Goal: Information Seeking & Learning: Learn about a topic

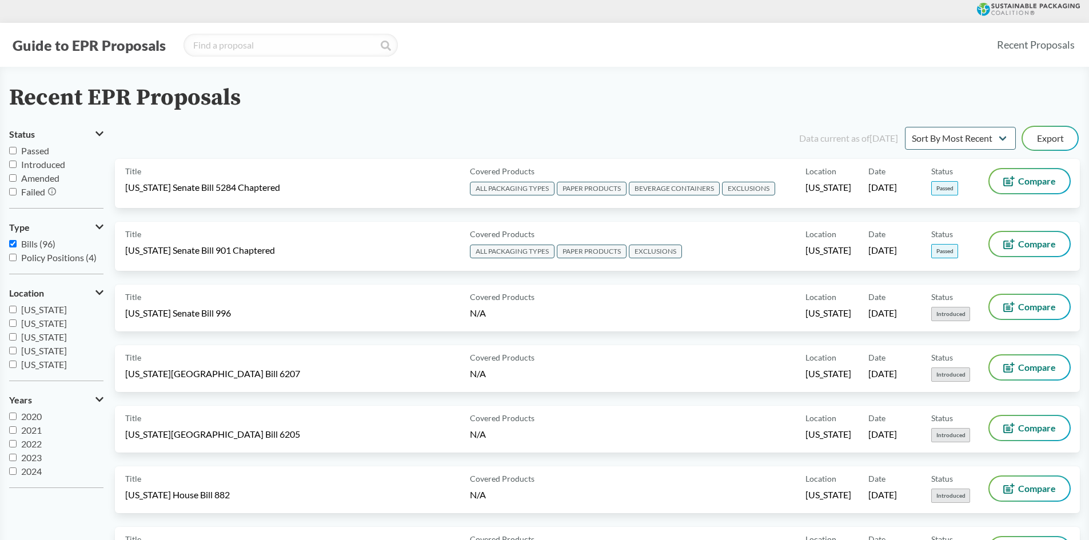
click at [14, 150] on input "Passed" at bounding box center [12, 150] width 7 height 7
checkbox input "true"
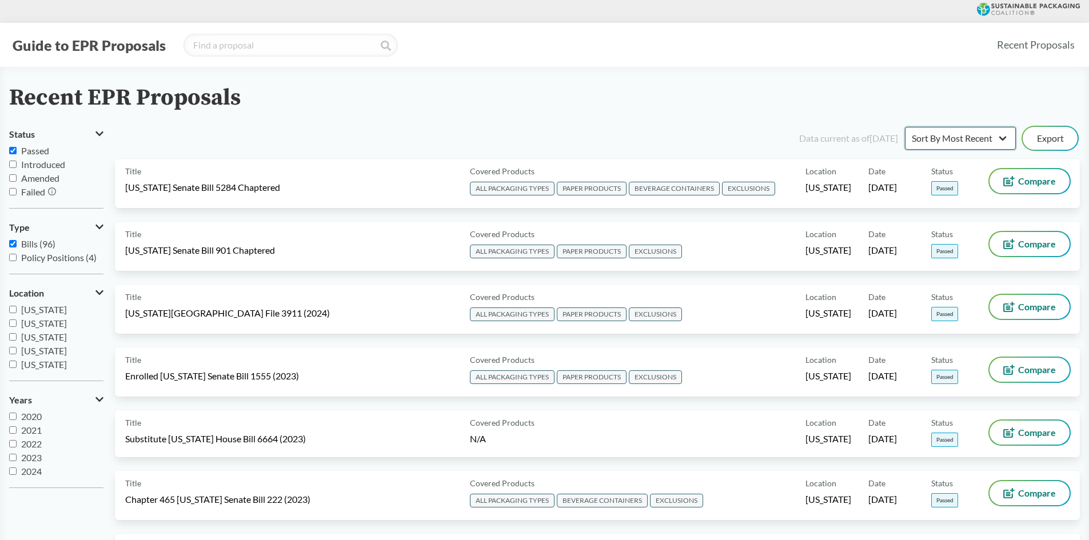
click at [1005, 144] on select "Sort By Most Recent Sort By Status" at bounding box center [960, 138] width 111 height 23
click at [979, 88] on div "Recent EPR Proposals" at bounding box center [544, 98] width 1071 height 26
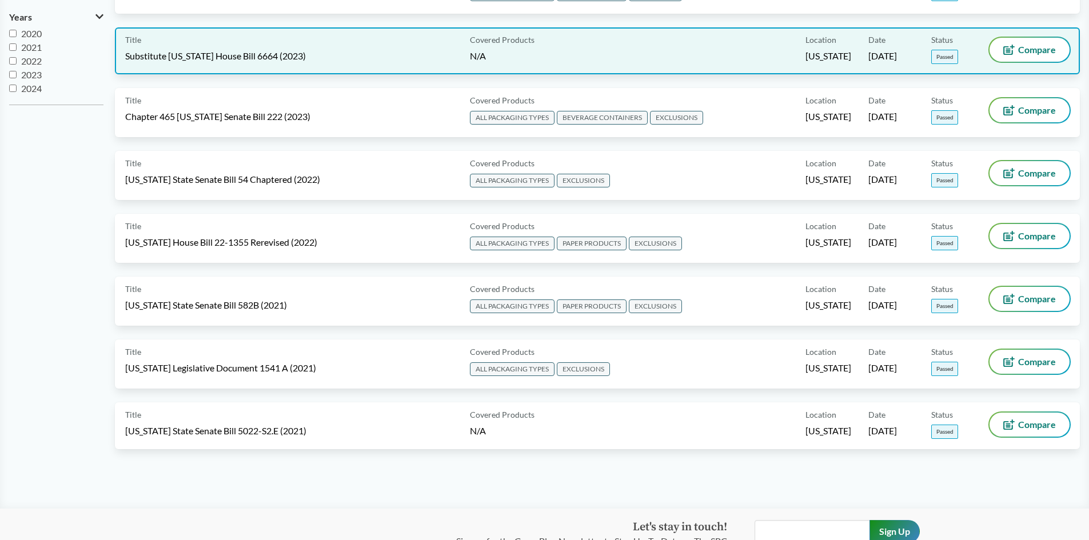
scroll to position [400, 0]
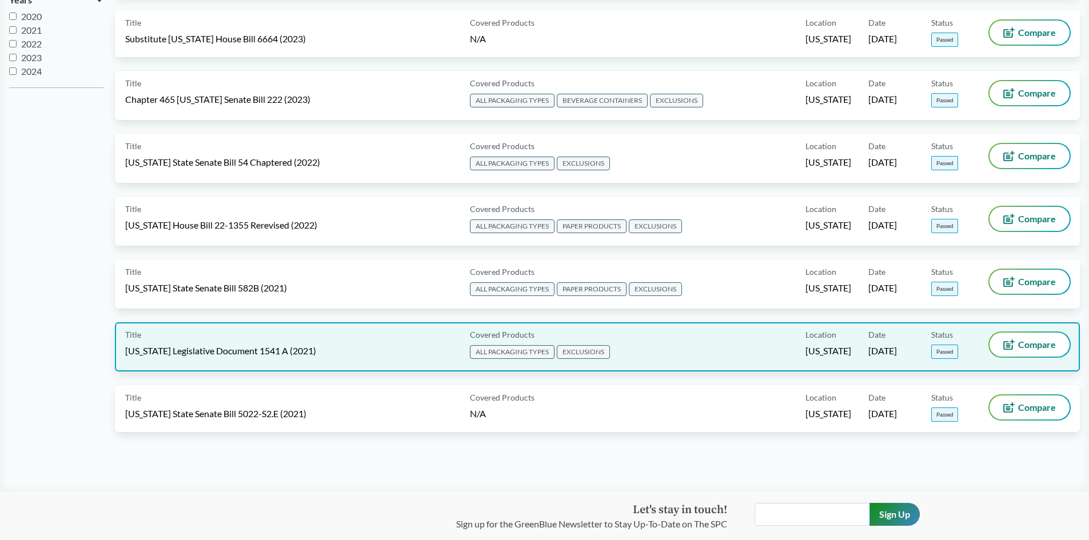
click at [235, 341] on div "Title [US_STATE] Legislative Document 1541 A (2021)" at bounding box center [295, 347] width 340 height 29
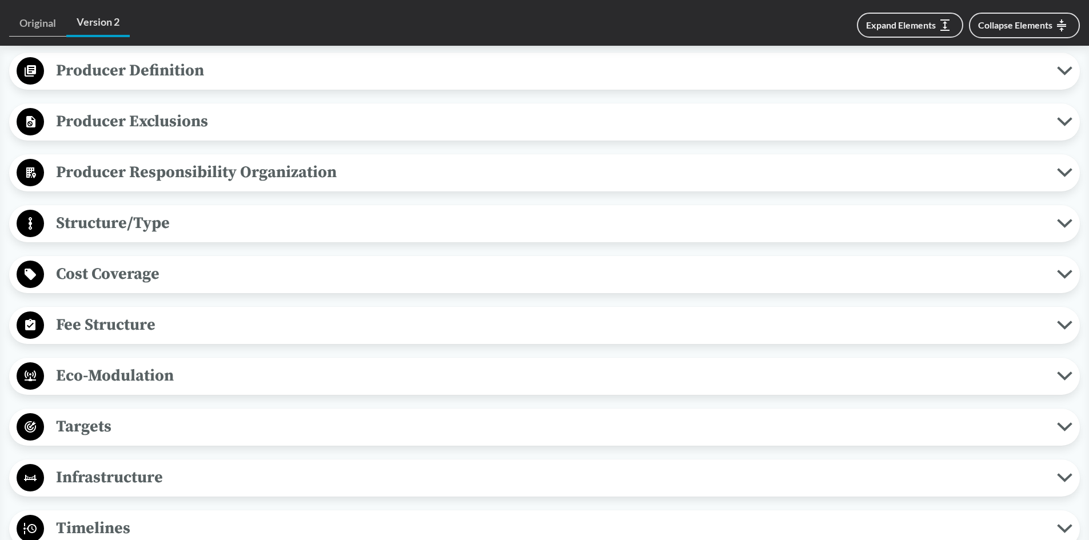
scroll to position [686, 0]
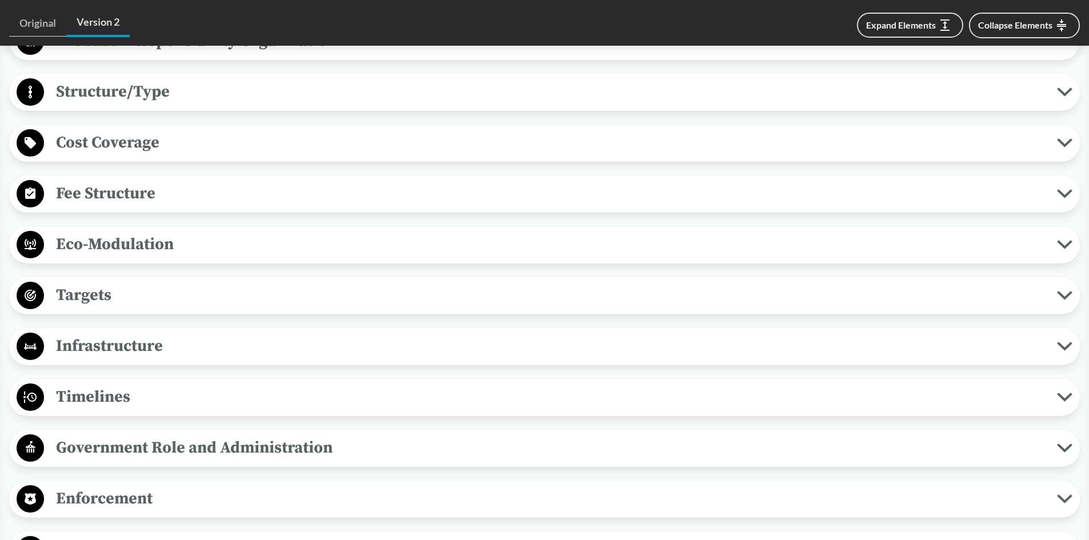
click at [128, 130] on span "Cost Coverage" at bounding box center [550, 143] width 1013 height 26
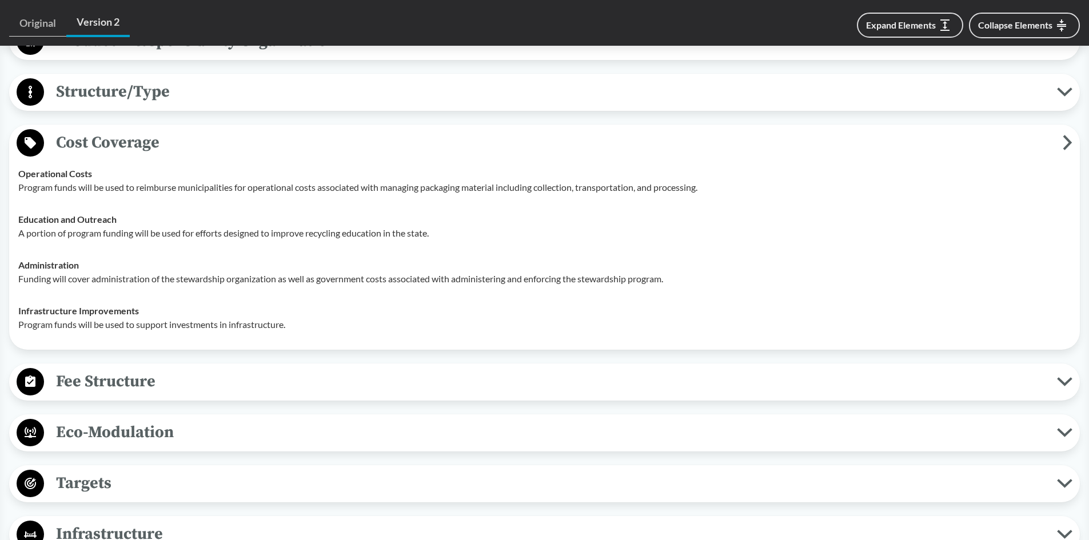
click at [126, 130] on span "Cost Coverage" at bounding box center [553, 143] width 1019 height 26
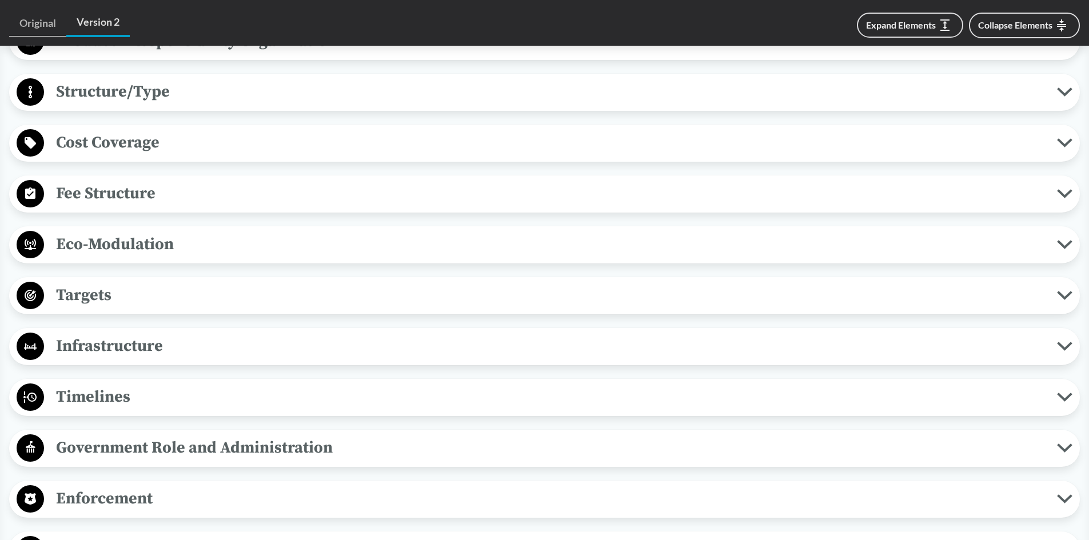
click at [121, 181] on span "Fee Structure" at bounding box center [550, 194] width 1013 height 26
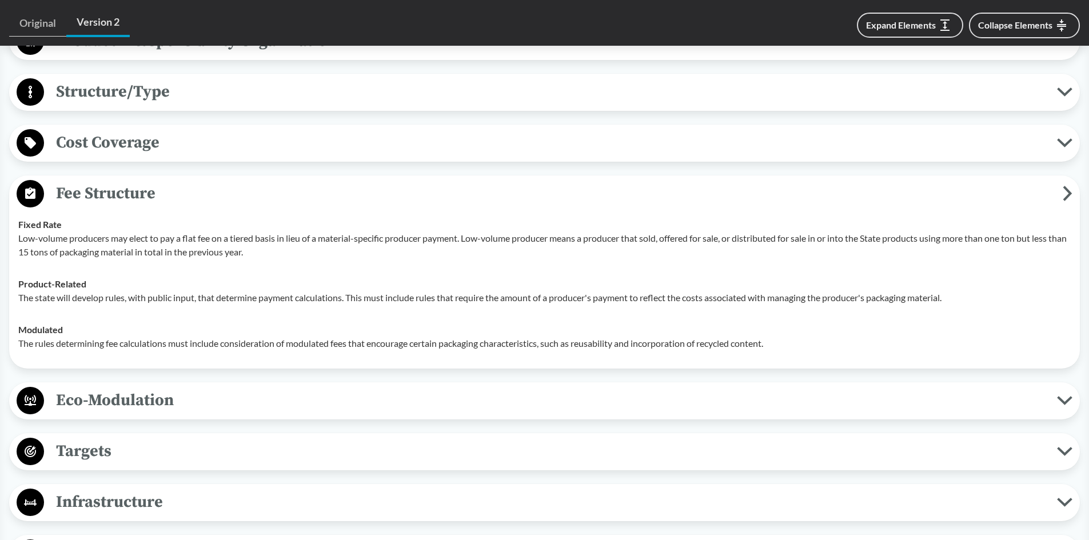
click at [146, 181] on span "Fee Structure" at bounding box center [553, 194] width 1019 height 26
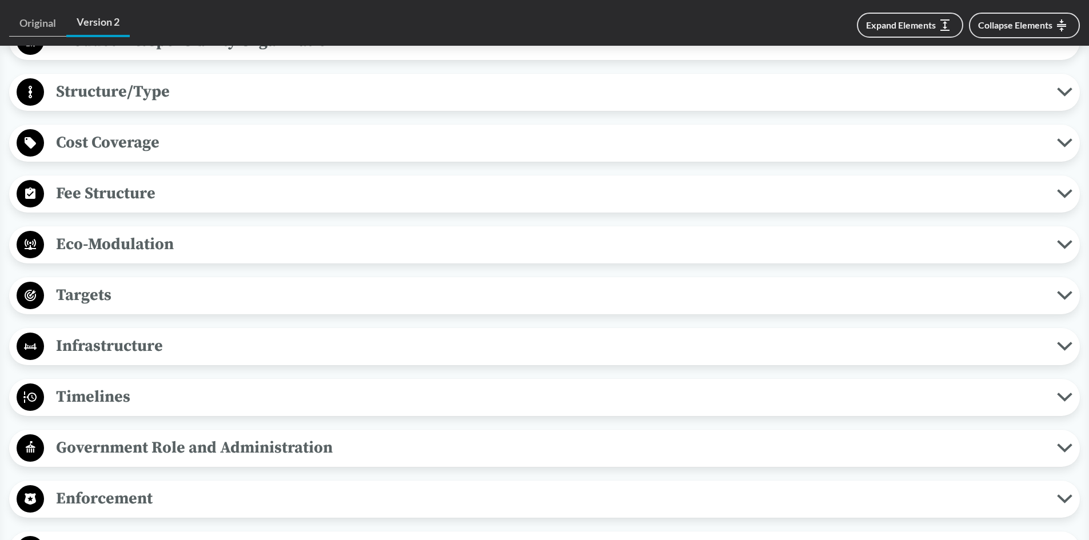
click at [107, 384] on span "Timelines" at bounding box center [550, 397] width 1013 height 26
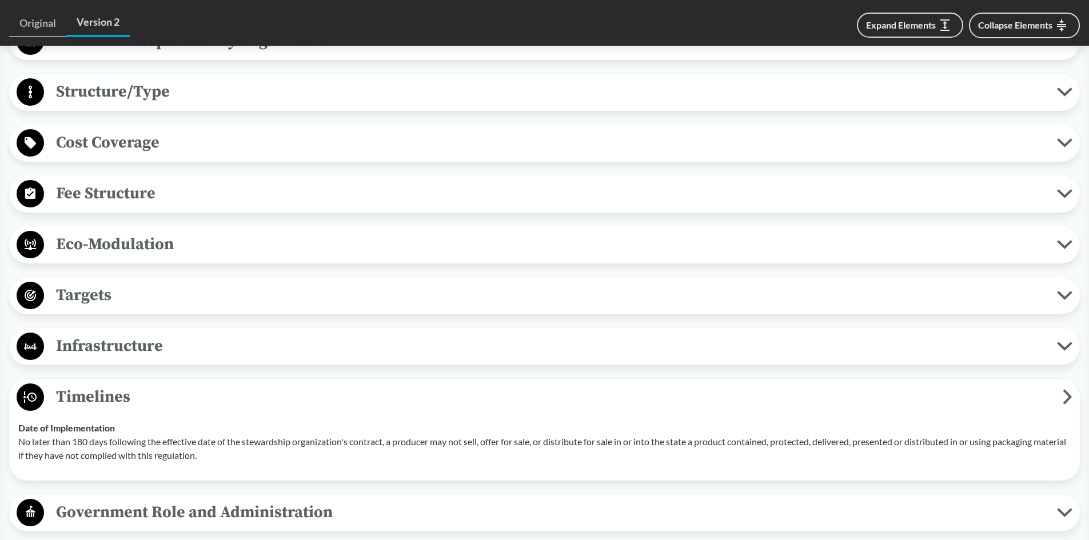
click at [102, 384] on span "Timelines" at bounding box center [553, 397] width 1019 height 26
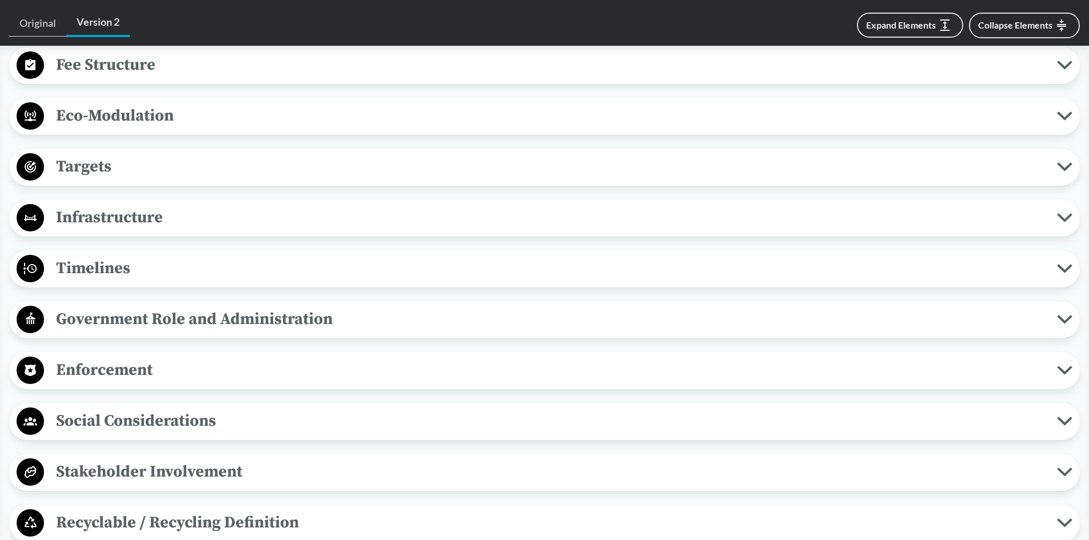
scroll to position [1029, 0]
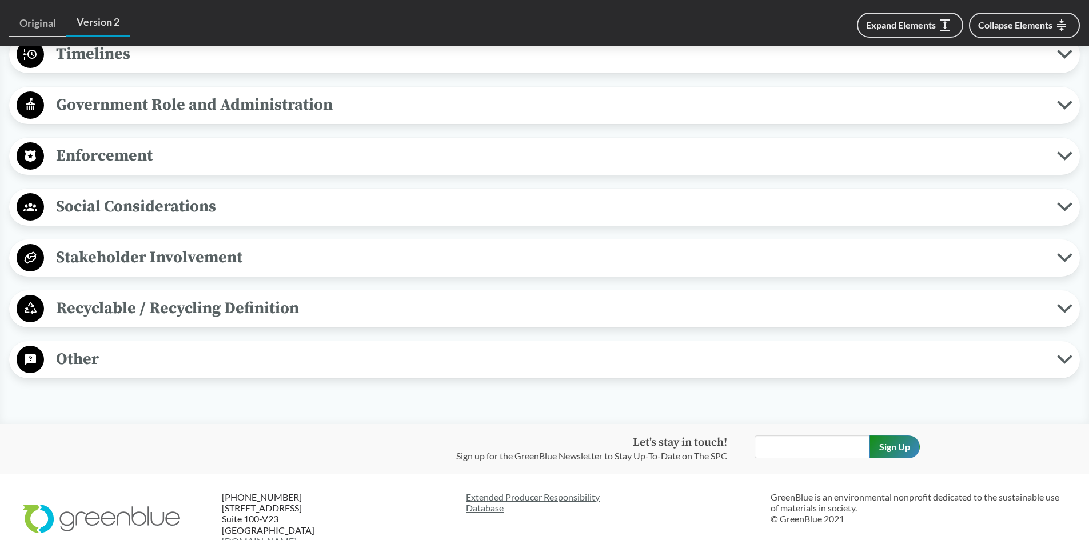
click at [239, 296] on span "Recyclable / Recycling Definition" at bounding box center [550, 309] width 1013 height 26
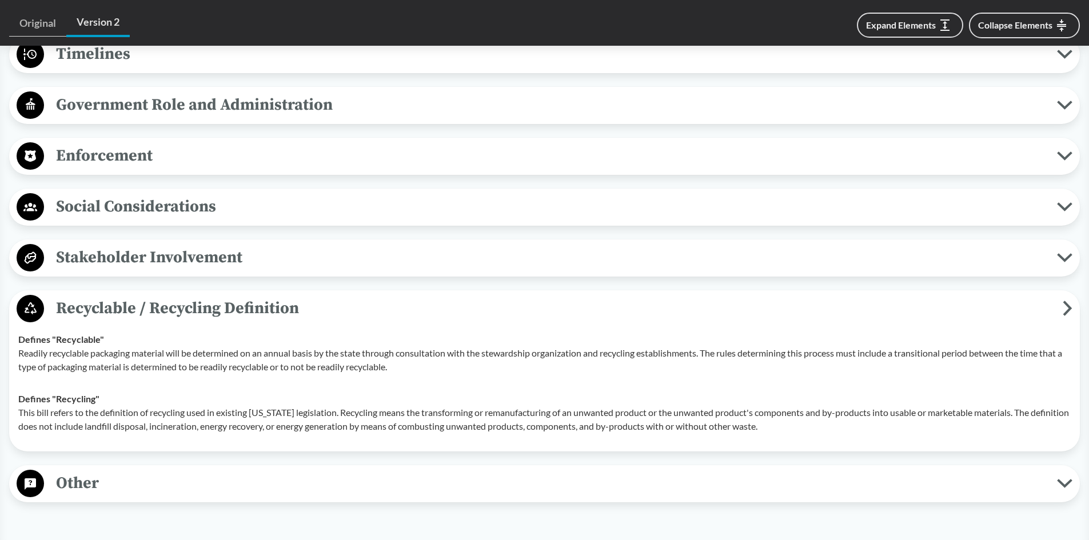
scroll to position [972, 0]
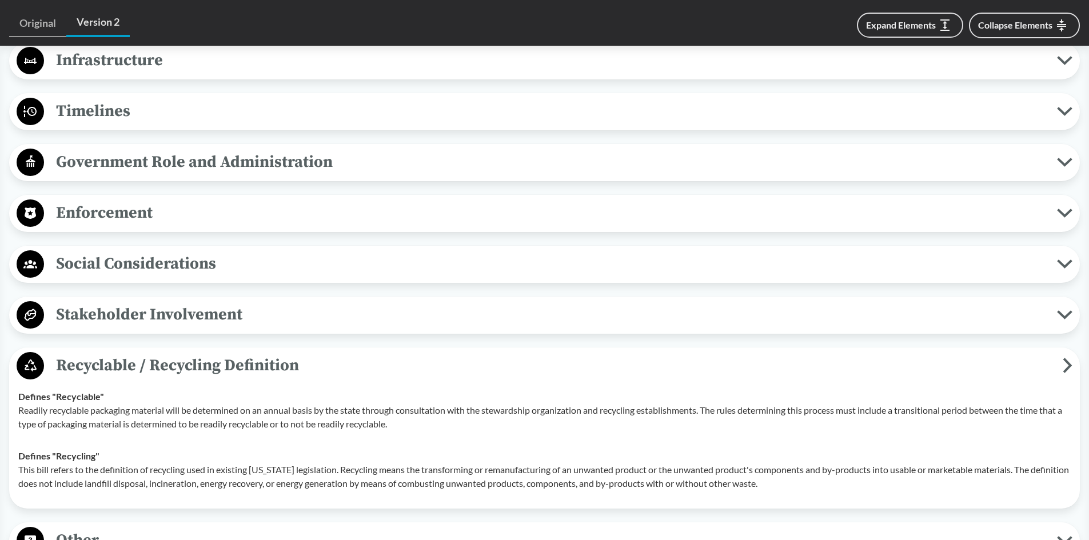
click at [225, 355] on span "Recyclable / Recycling Definition" at bounding box center [553, 366] width 1019 height 26
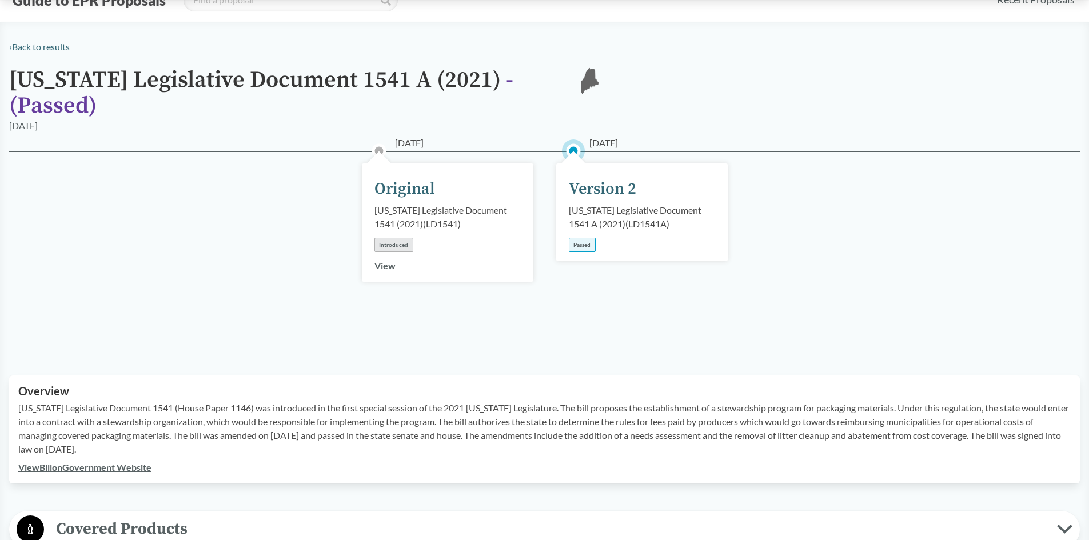
scroll to position [0, 0]
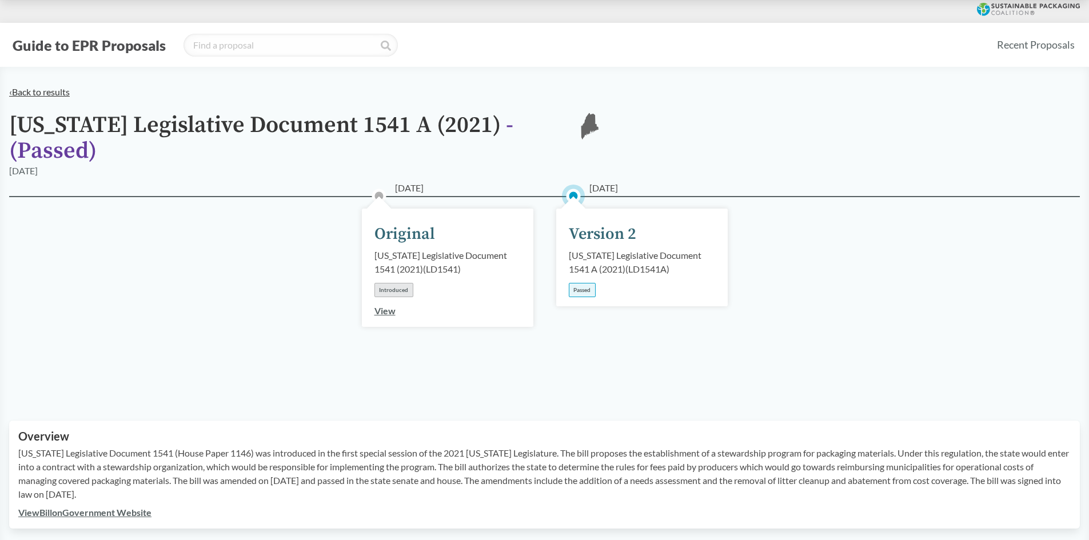
click at [53, 90] on link "‹ Back to results" at bounding box center [39, 91] width 61 height 11
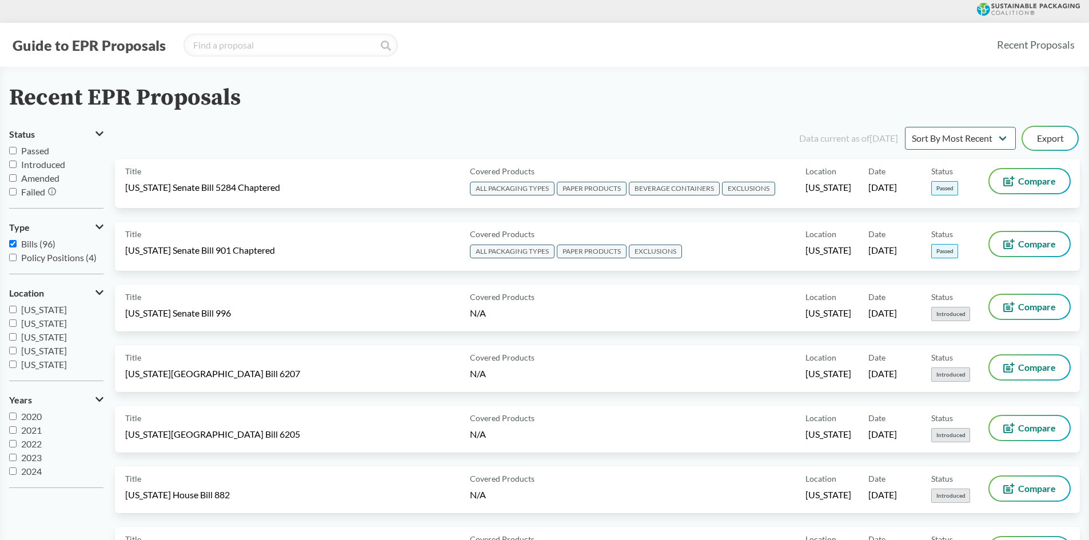
click at [37, 152] on span "Passed" at bounding box center [35, 150] width 28 height 11
click at [17, 152] on input "Passed" at bounding box center [12, 150] width 7 height 7
checkbox input "true"
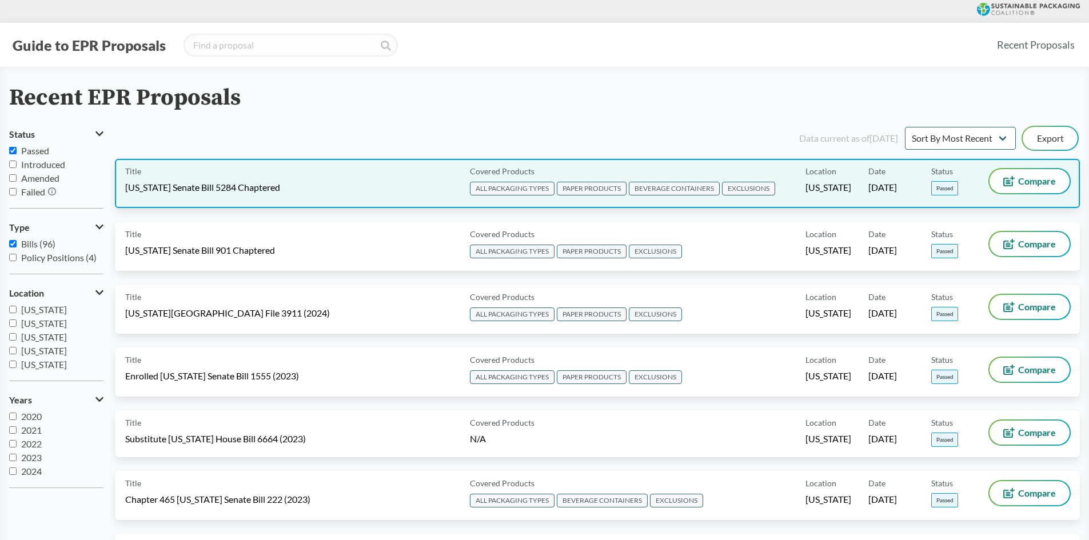
click at [221, 185] on span "[US_STATE] Senate Bill 5284 Chaptered" at bounding box center [202, 187] width 155 height 13
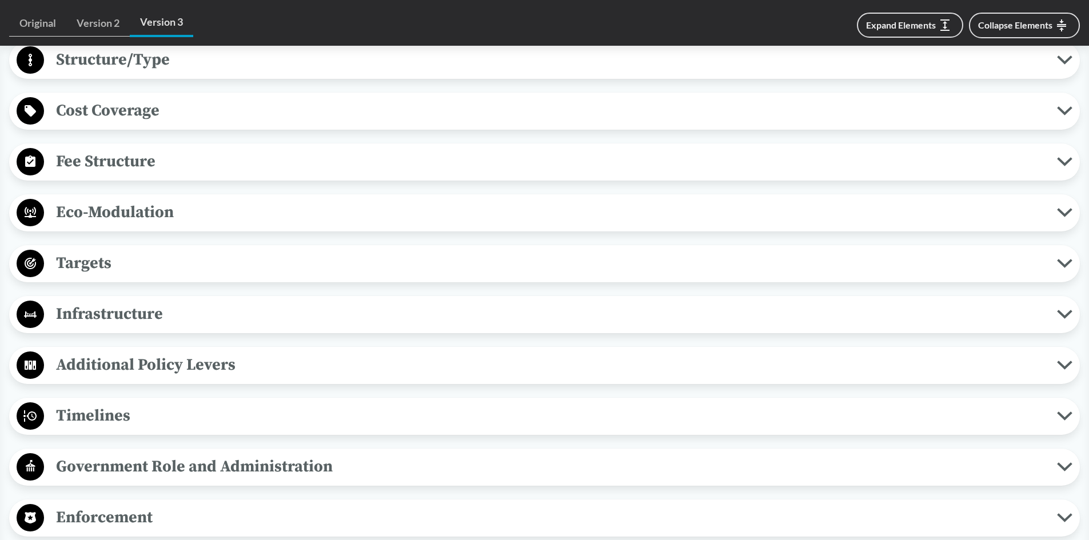
scroll to position [743, 0]
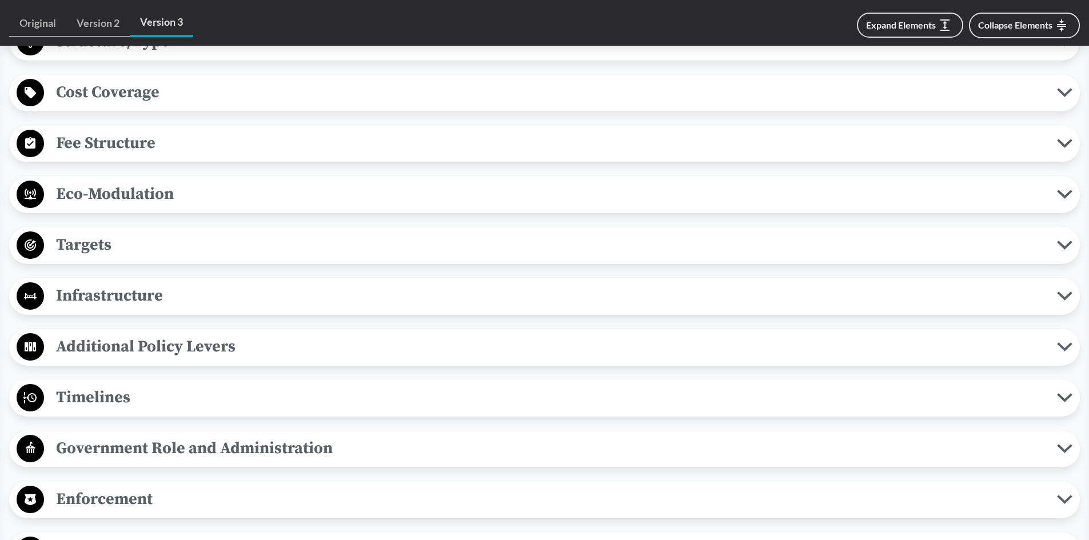
click at [120, 136] on span "Fee Structure" at bounding box center [550, 143] width 1013 height 26
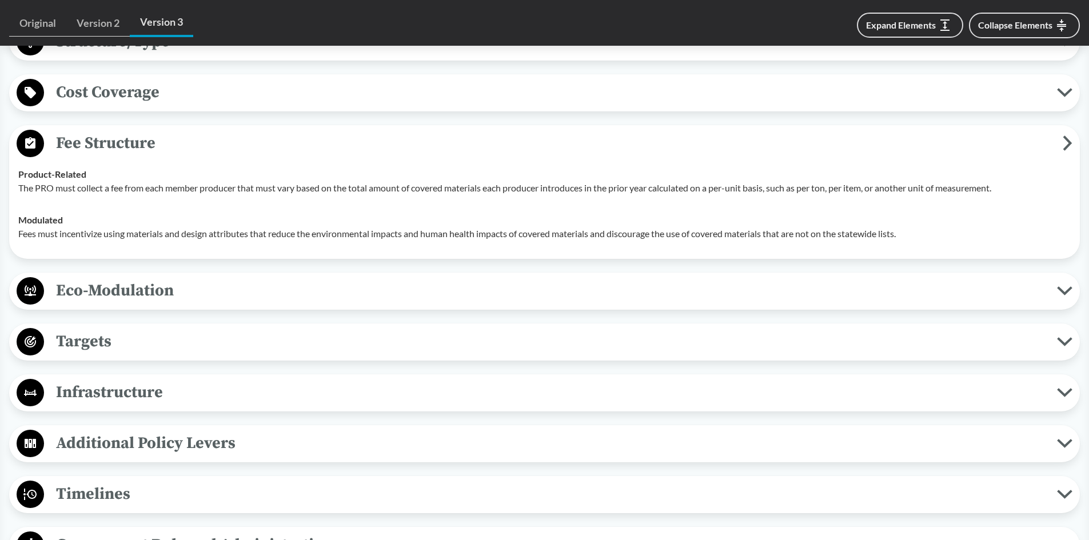
click at [147, 136] on span "Fee Structure" at bounding box center [553, 143] width 1019 height 26
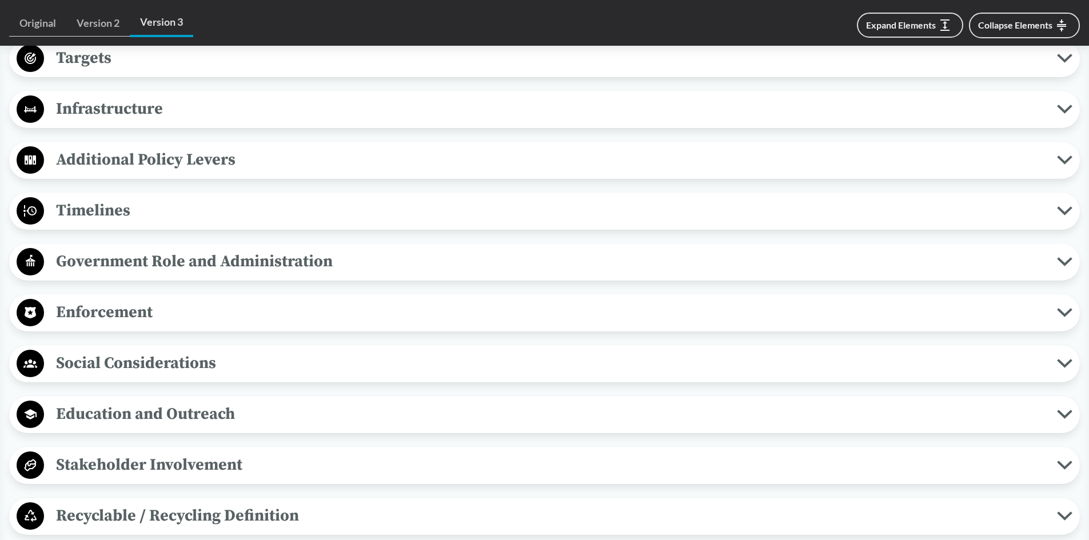
scroll to position [972, 0]
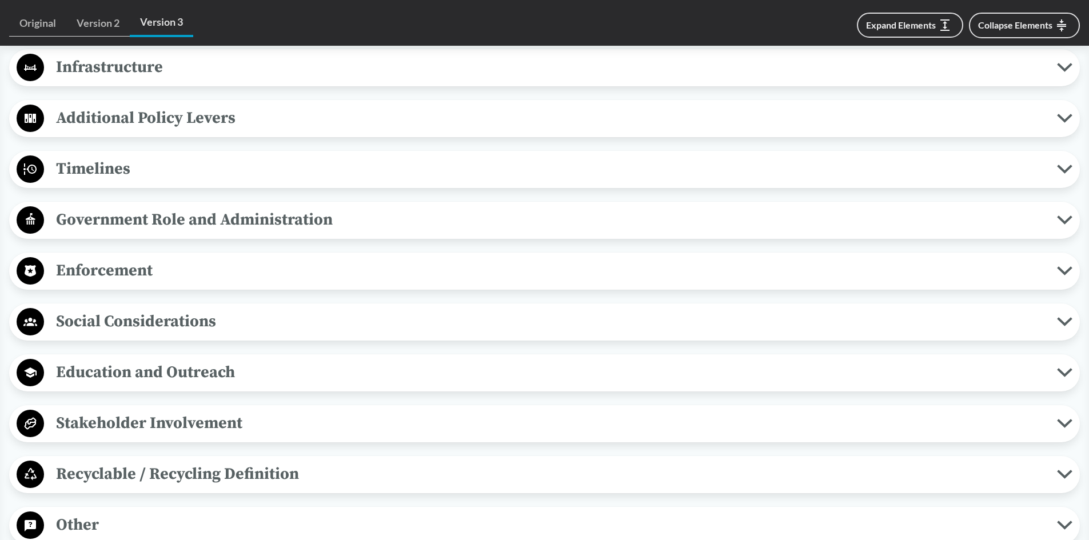
click at [120, 264] on span "Enforcement" at bounding box center [550, 271] width 1013 height 26
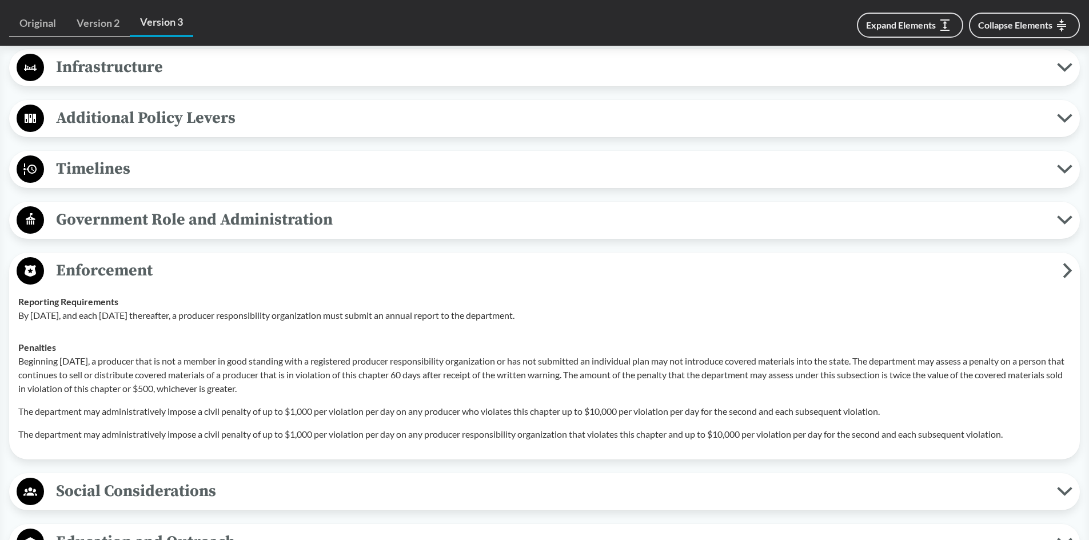
click at [137, 265] on span "Enforcement" at bounding box center [553, 271] width 1019 height 26
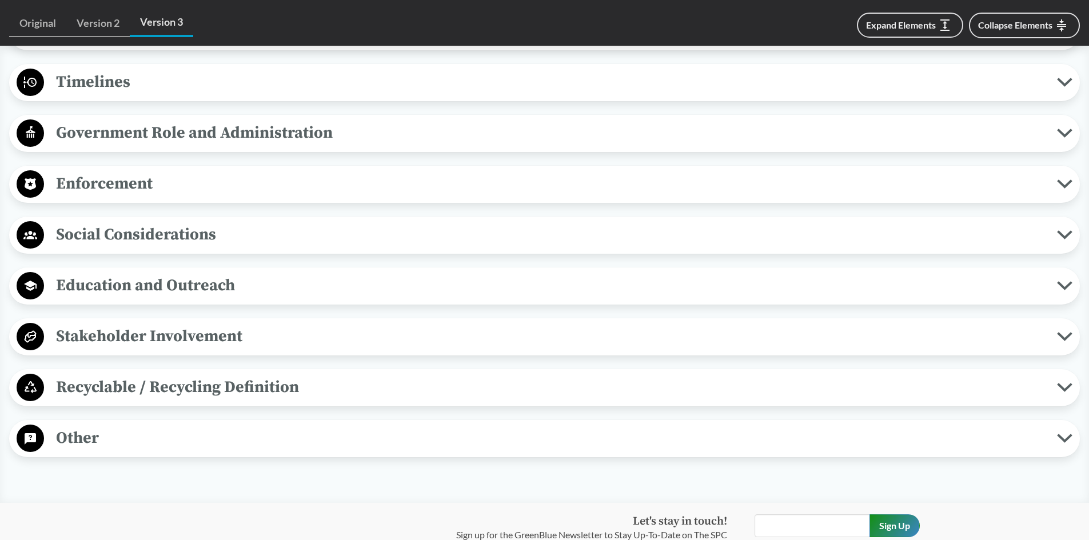
scroll to position [1087, 0]
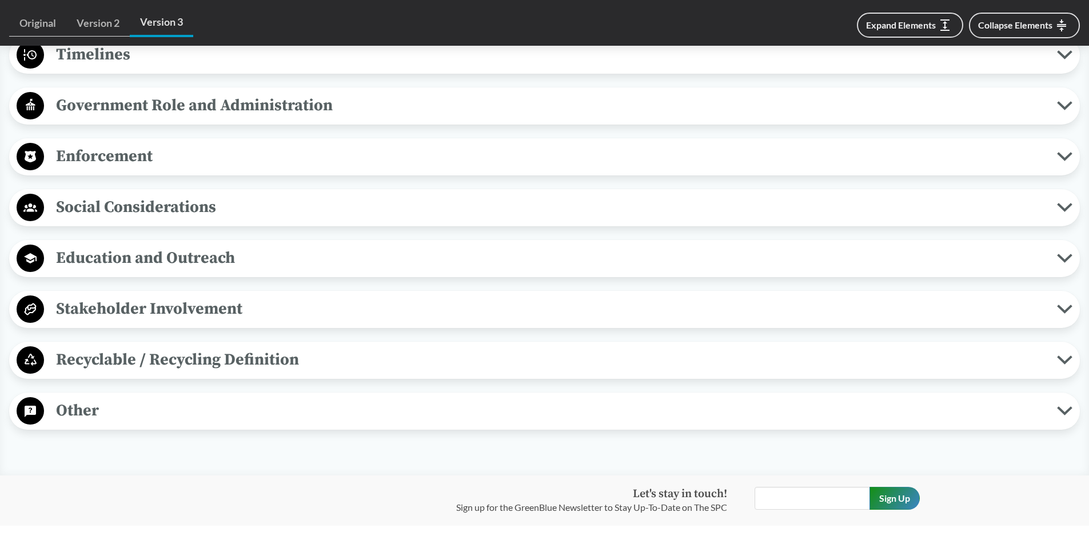
click at [180, 399] on span "Other" at bounding box center [550, 411] width 1013 height 26
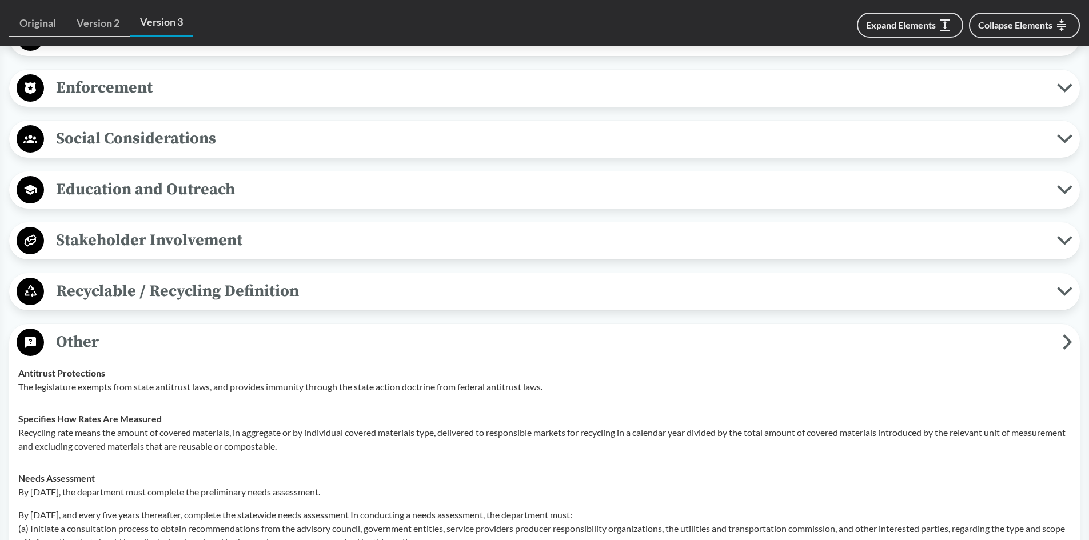
scroll to position [1144, 0]
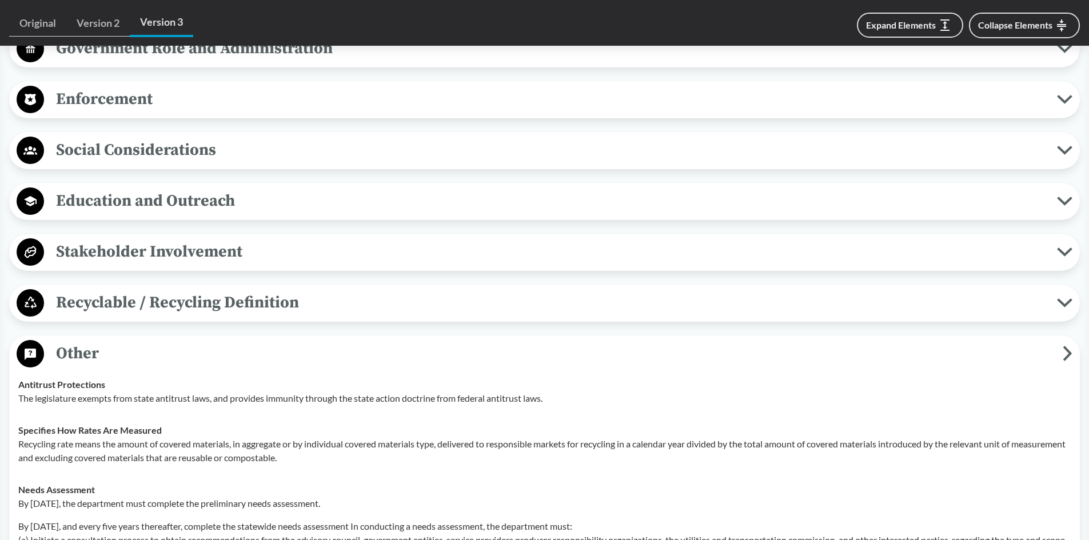
click at [174, 346] on span "Other" at bounding box center [553, 354] width 1019 height 26
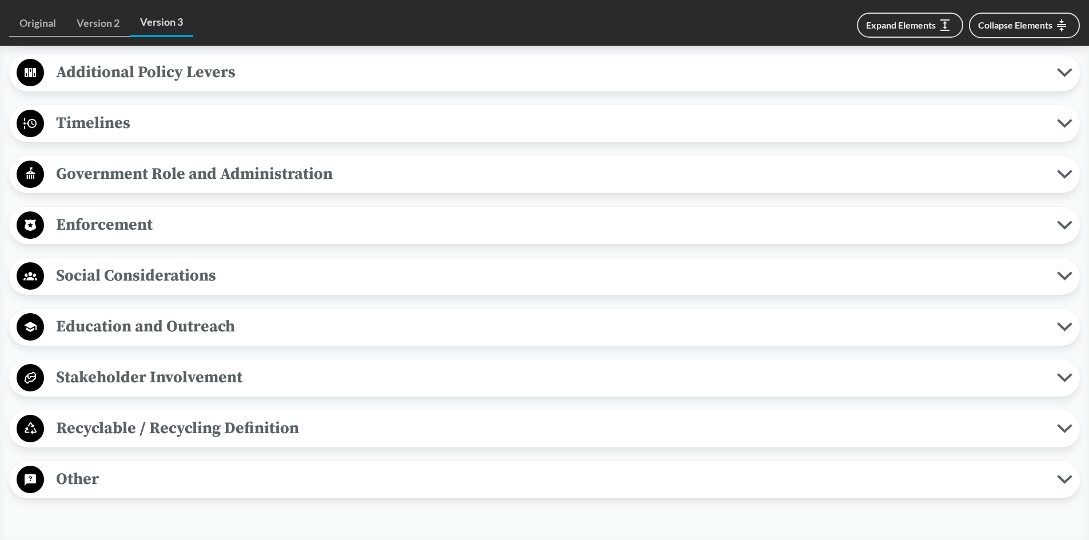
scroll to position [972, 0]
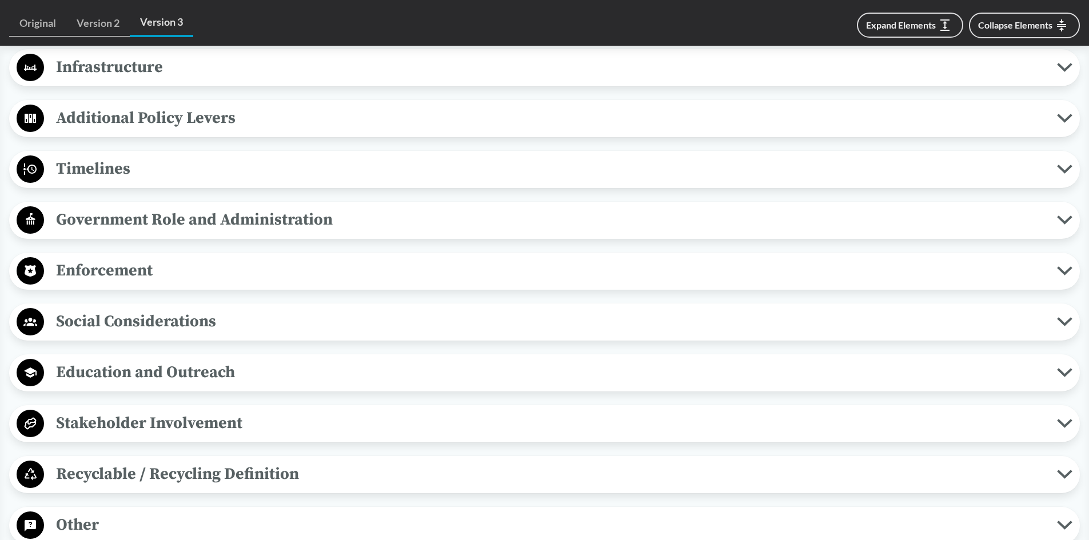
click at [125, 264] on span "Enforcement" at bounding box center [550, 271] width 1013 height 26
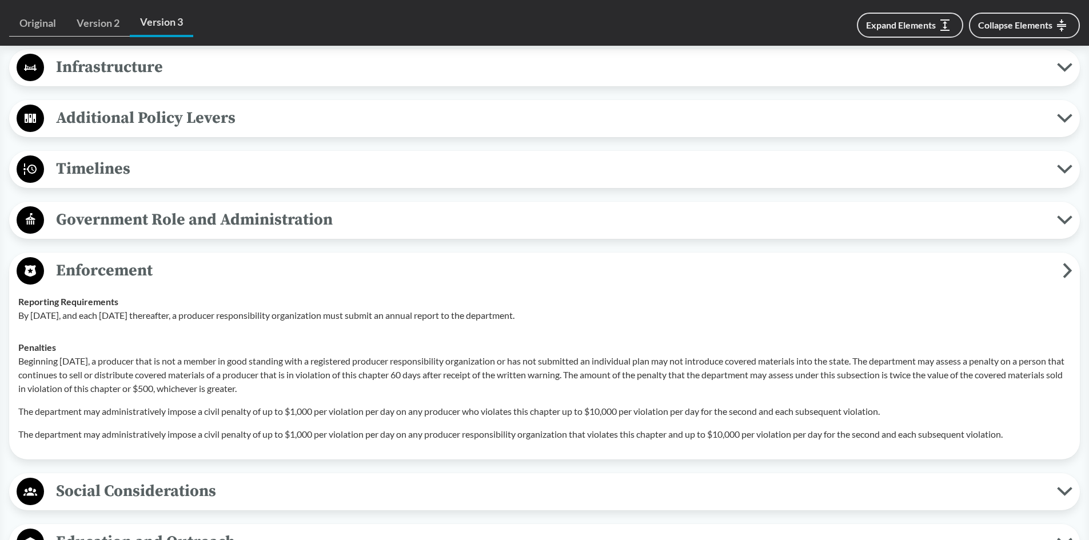
click at [154, 267] on span "Enforcement" at bounding box center [553, 271] width 1019 height 26
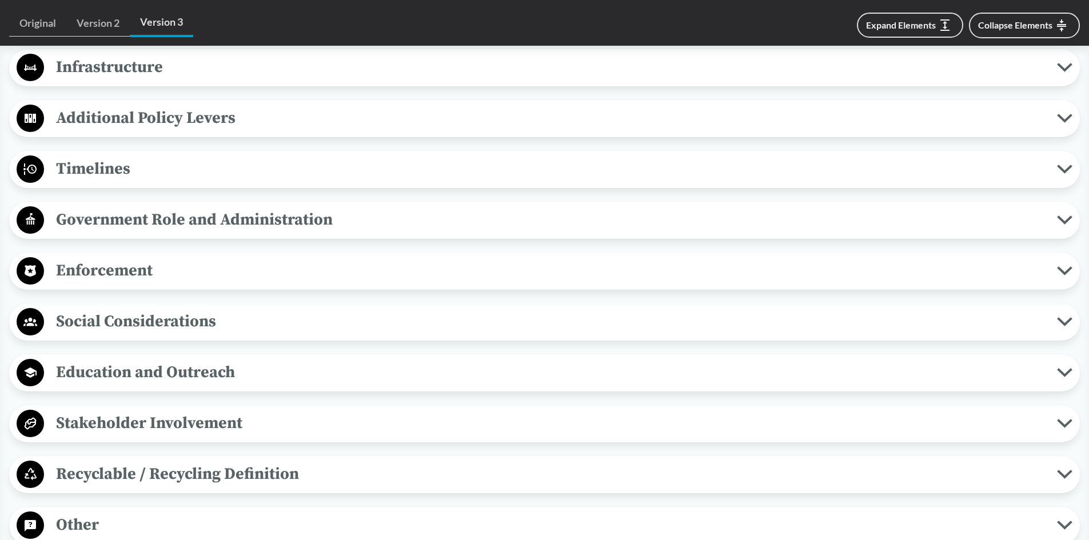
click at [138, 168] on span "Timelines" at bounding box center [550, 169] width 1013 height 26
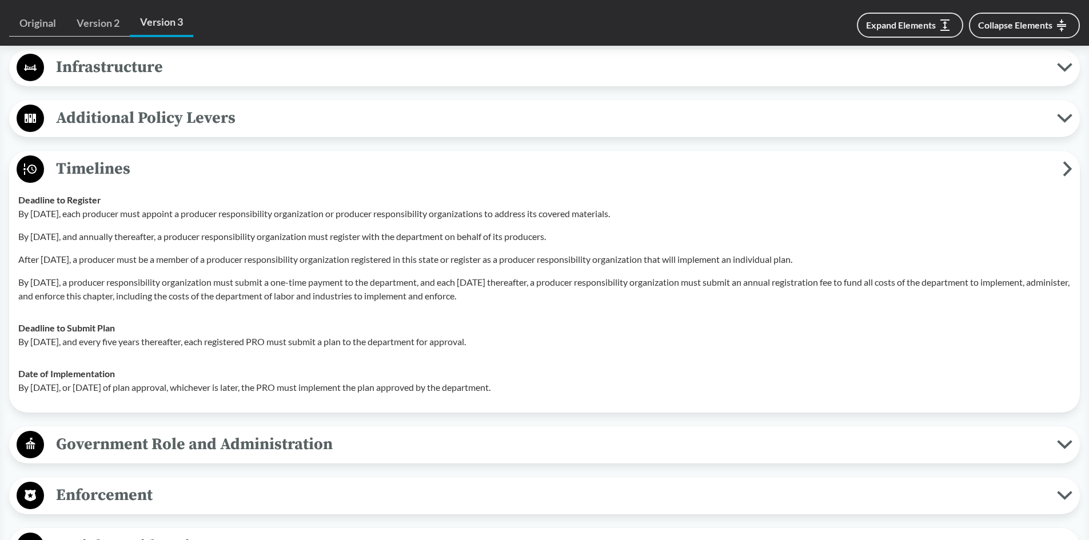
click at [146, 166] on span "Timelines" at bounding box center [553, 169] width 1019 height 26
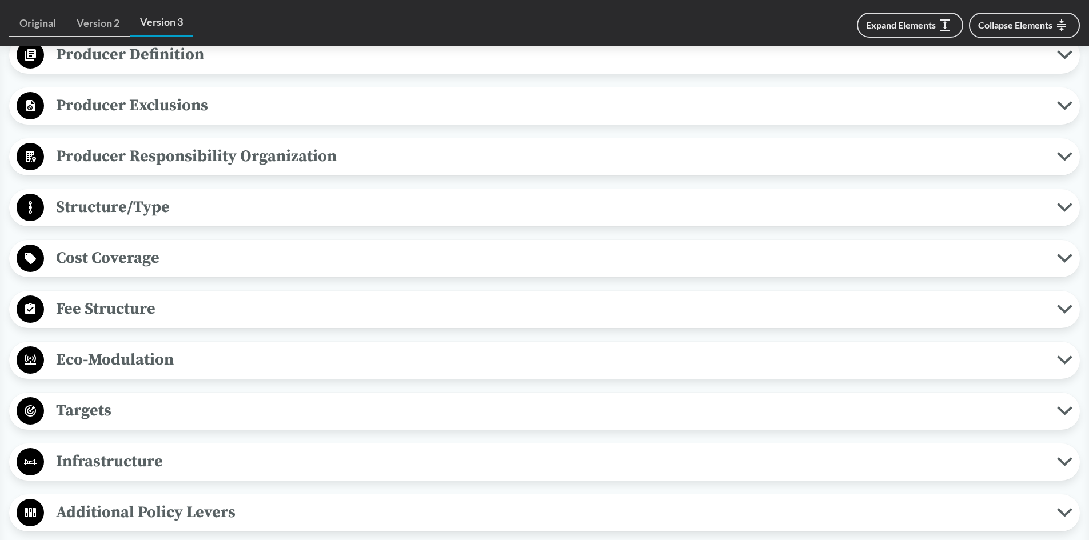
scroll to position [572, 0]
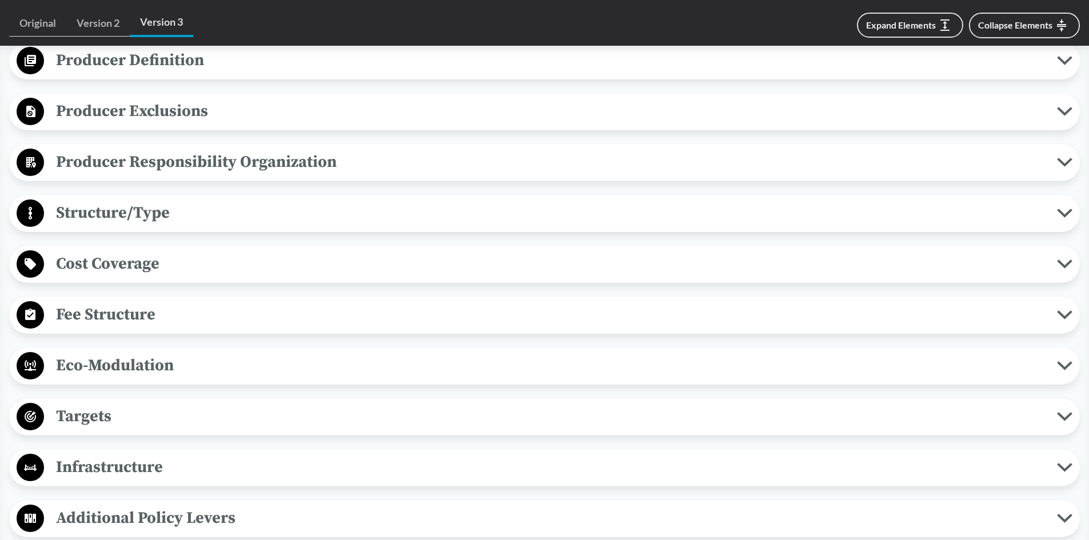
click at [150, 311] on span "Fee Structure" at bounding box center [550, 315] width 1013 height 26
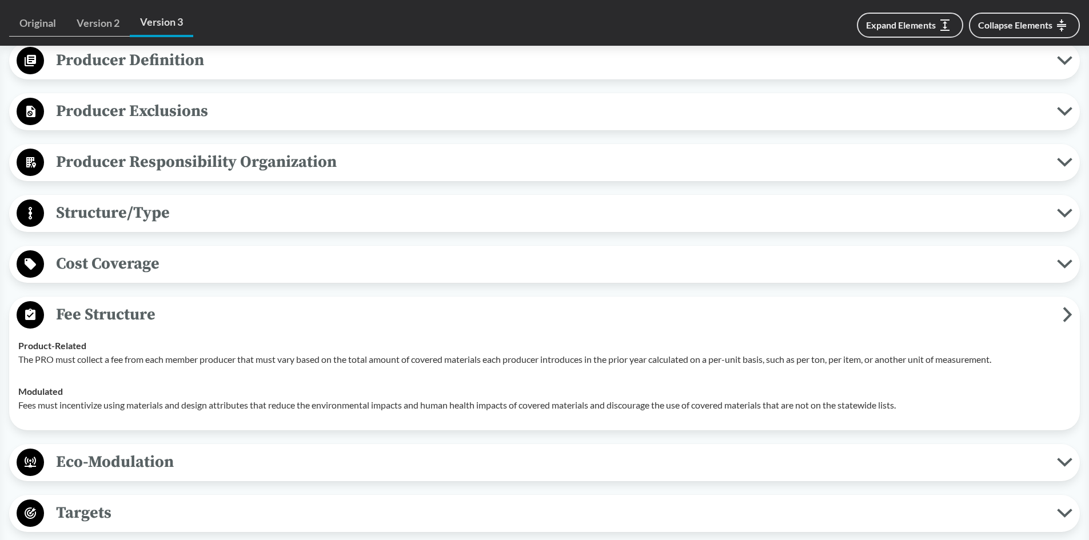
click at [150, 316] on span "Fee Structure" at bounding box center [553, 315] width 1019 height 26
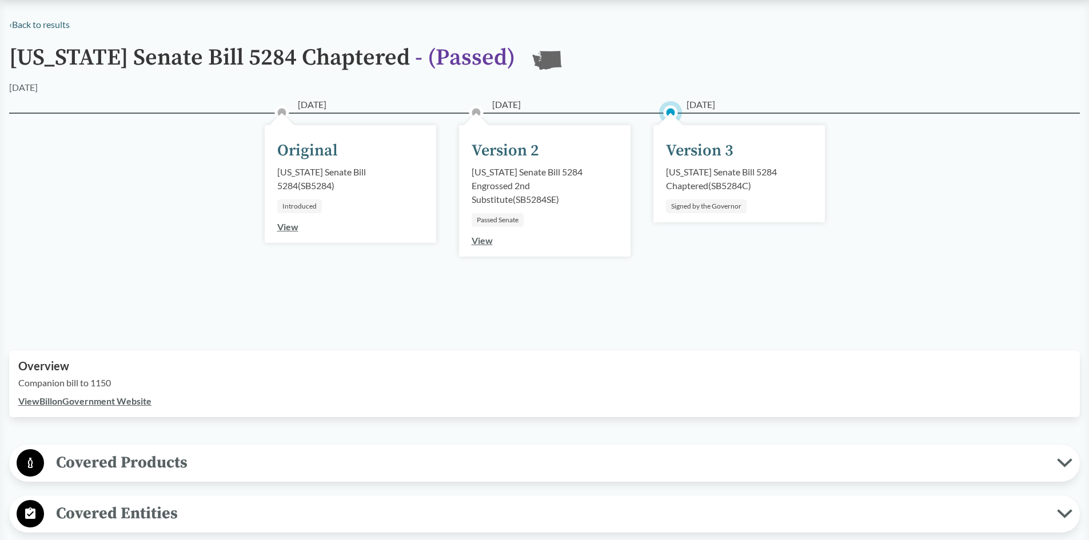
scroll to position [0, 0]
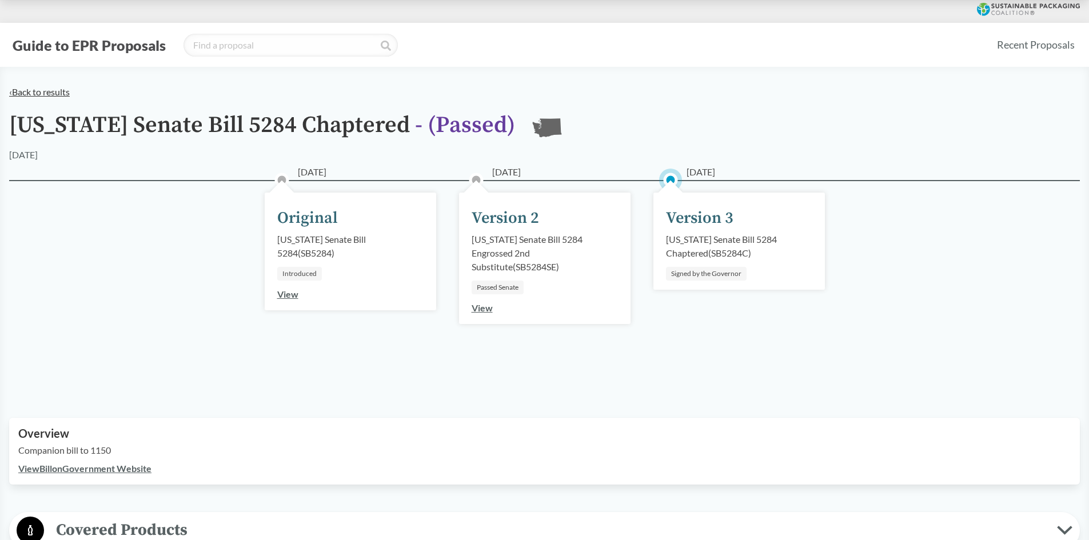
click at [22, 93] on link "‹ Back to results" at bounding box center [39, 91] width 61 height 11
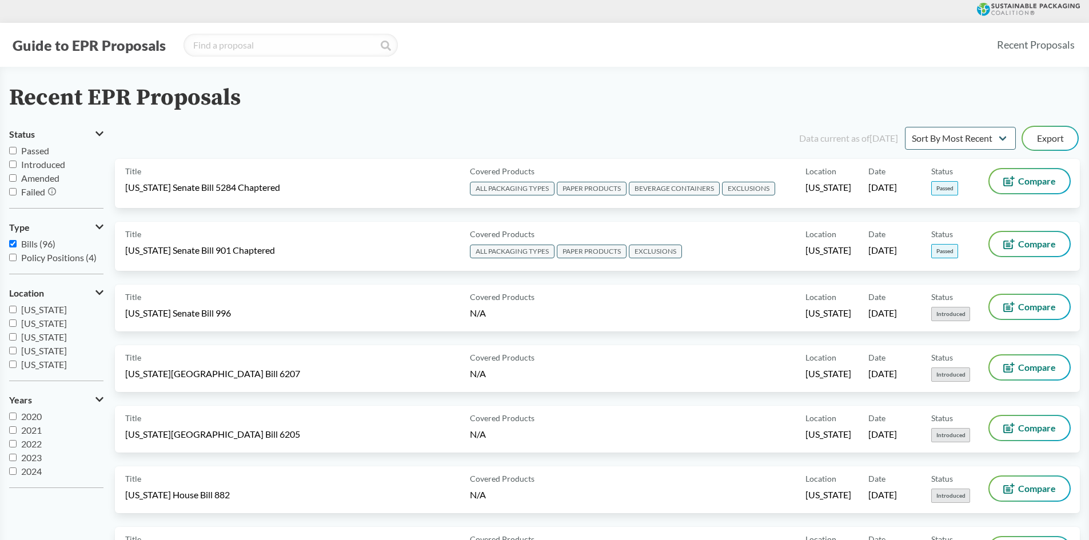
click at [36, 149] on span "Passed" at bounding box center [35, 150] width 28 height 11
click at [17, 149] on input "Passed" at bounding box center [12, 150] width 7 height 7
checkbox input "true"
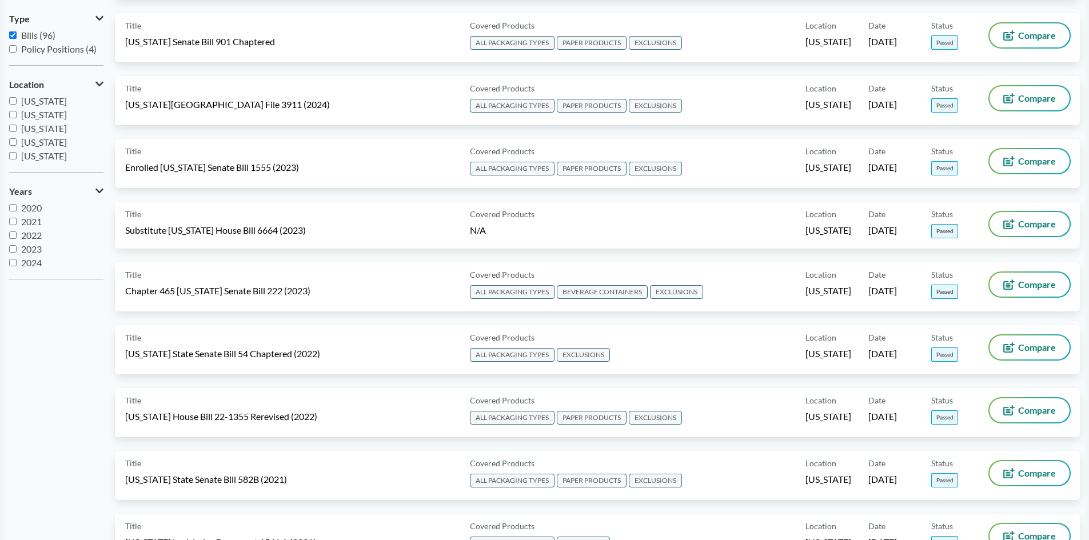
scroll to position [229, 0]
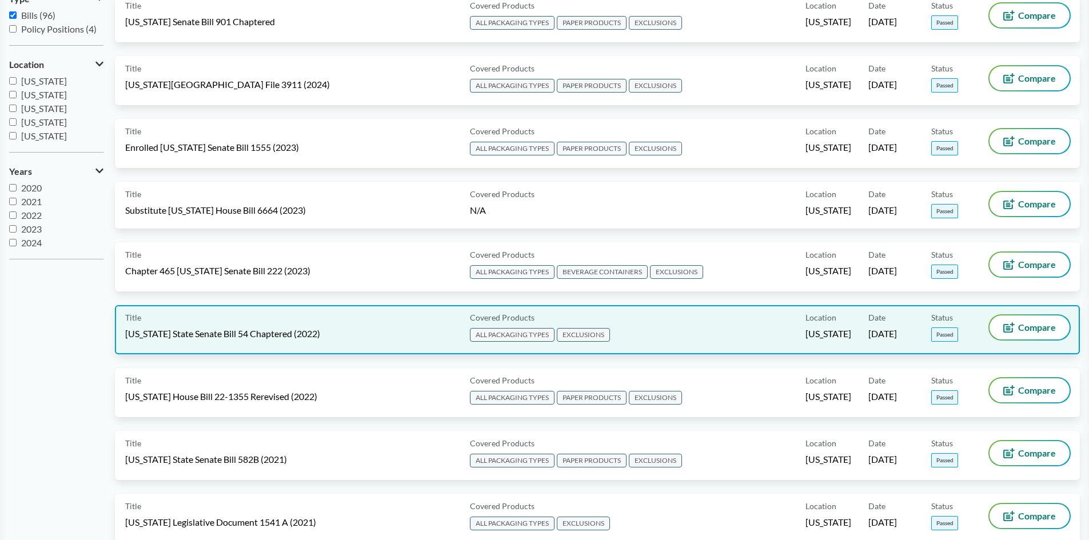
click at [253, 332] on span "[US_STATE] State Senate Bill 54 Chaptered (2022)" at bounding box center [222, 334] width 195 height 13
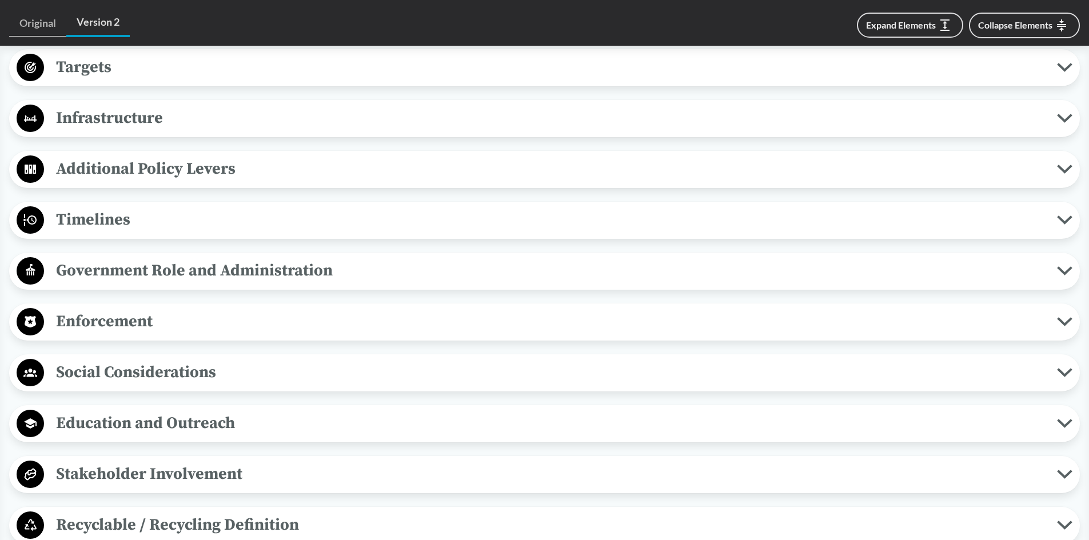
scroll to position [915, 0]
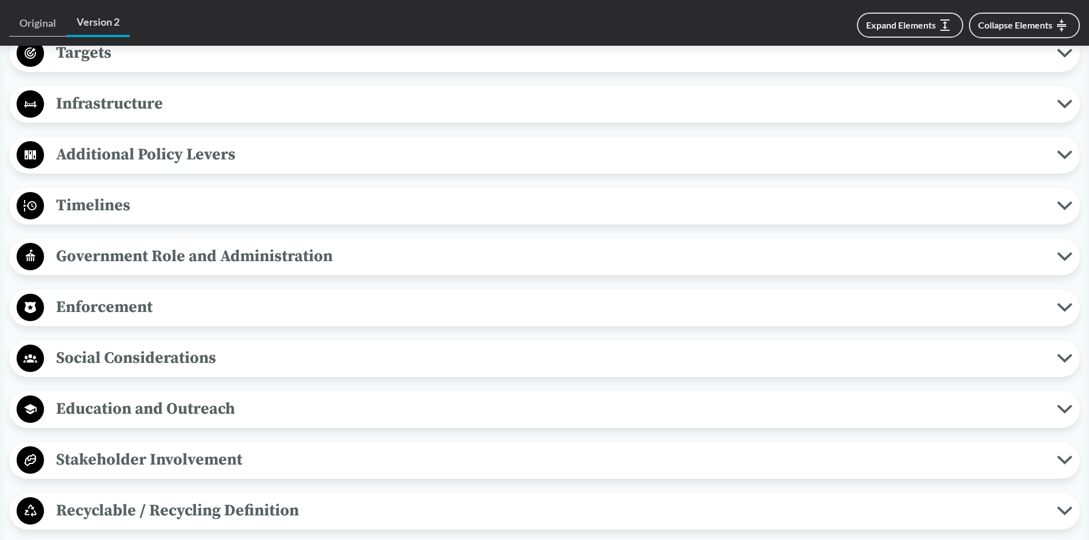
click at [124, 63] on span "Targets" at bounding box center [550, 53] width 1013 height 26
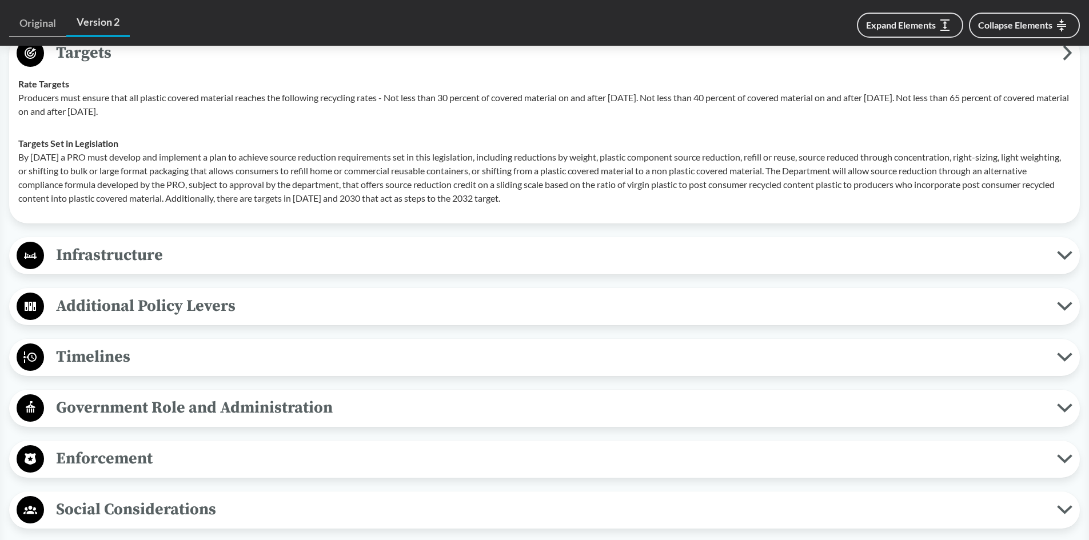
scroll to position [858, 0]
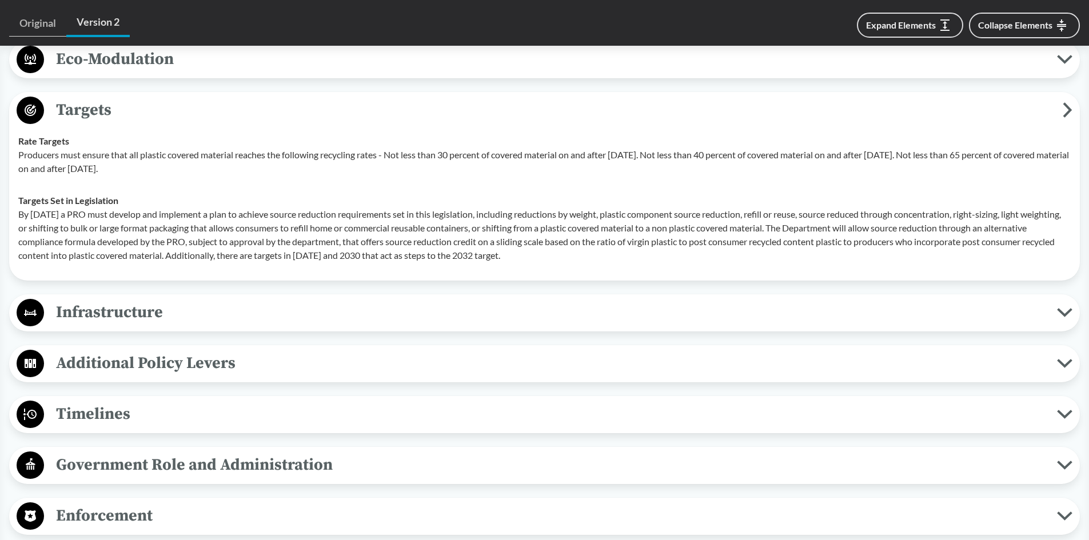
click at [122, 112] on span "Targets" at bounding box center [553, 110] width 1019 height 26
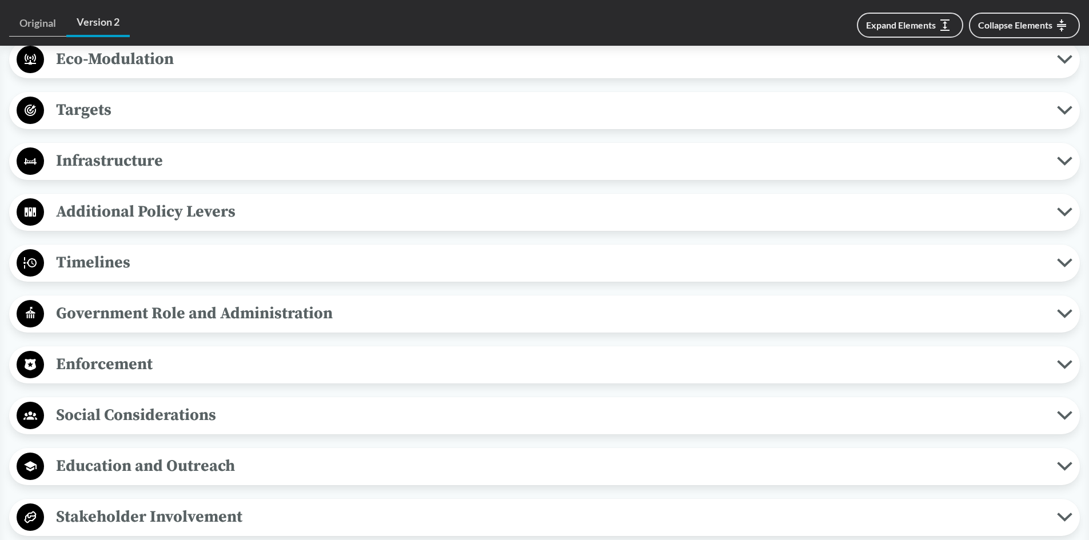
click at [110, 261] on span "Timelines" at bounding box center [550, 263] width 1013 height 26
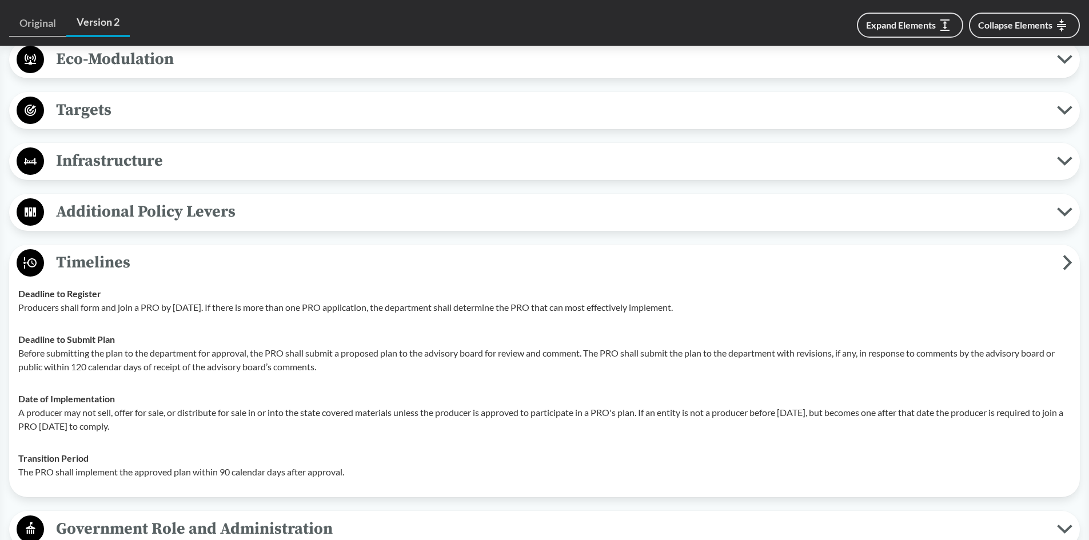
click at [112, 264] on span "Timelines" at bounding box center [553, 263] width 1019 height 26
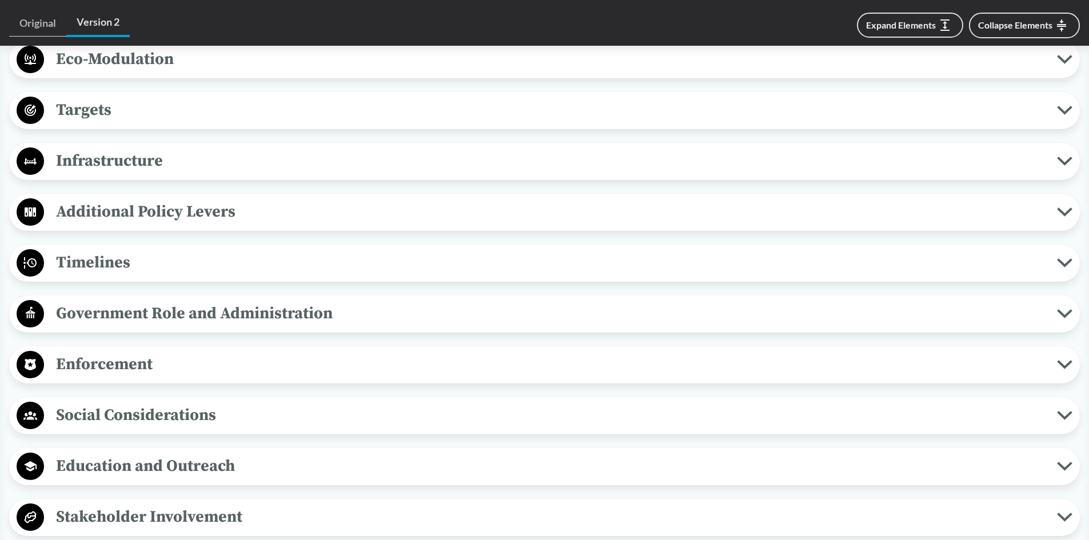
click at [104, 366] on span "Enforcement" at bounding box center [550, 365] width 1013 height 26
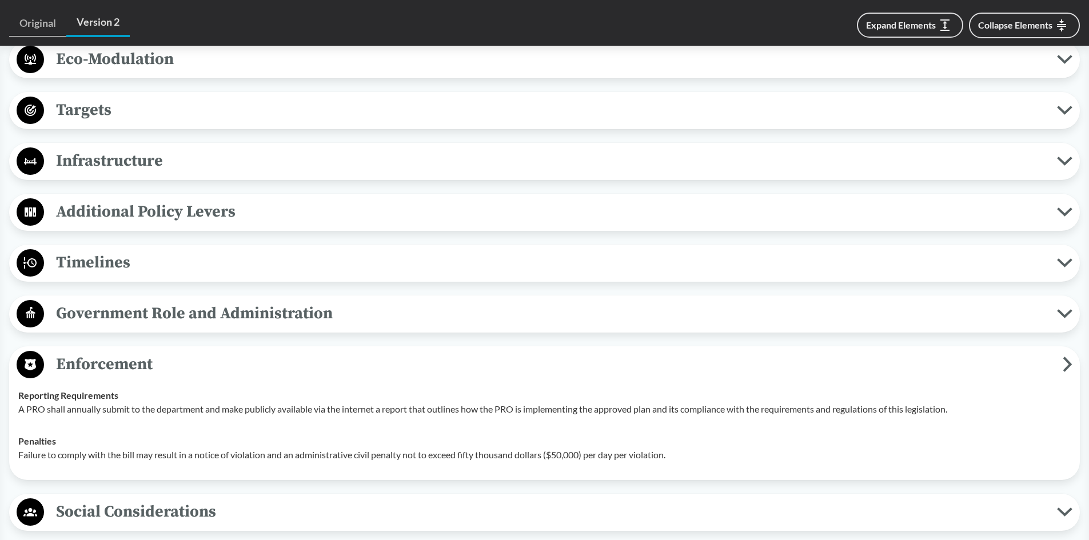
click at [87, 364] on span "Enforcement" at bounding box center [553, 365] width 1019 height 26
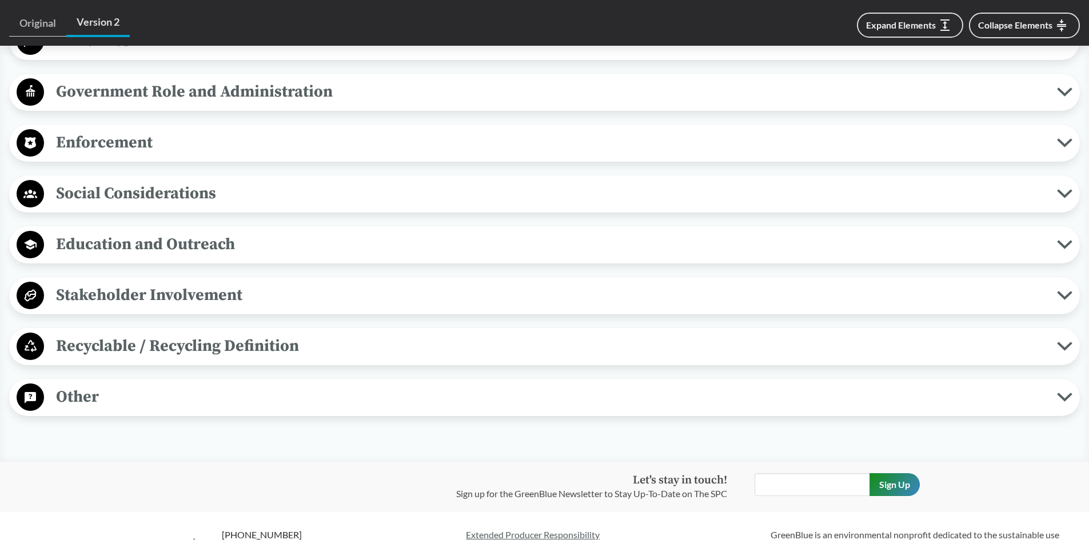
scroll to position [1087, 0]
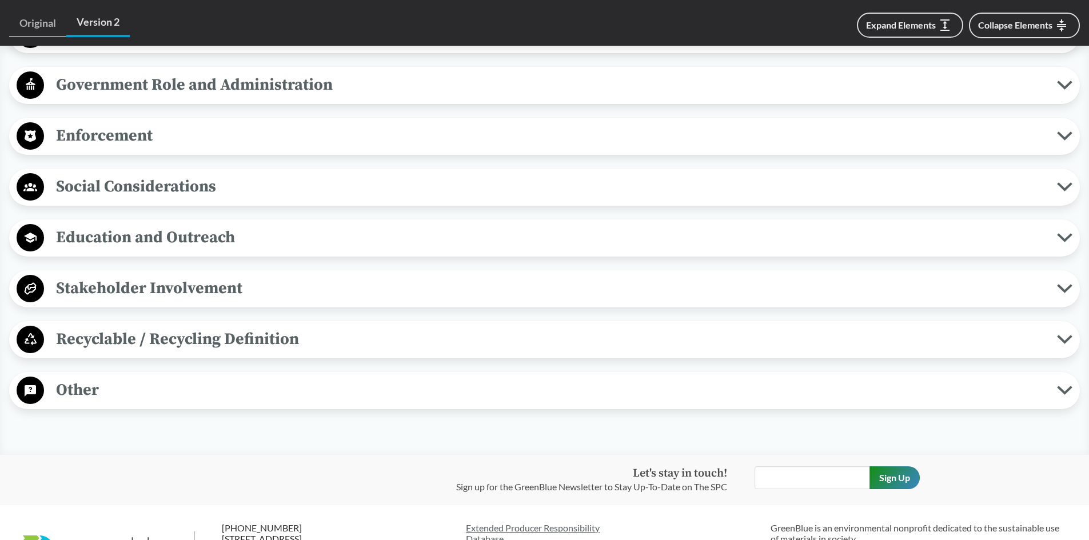
click at [111, 332] on span "Recyclable / Recycling Definition" at bounding box center [550, 340] width 1013 height 26
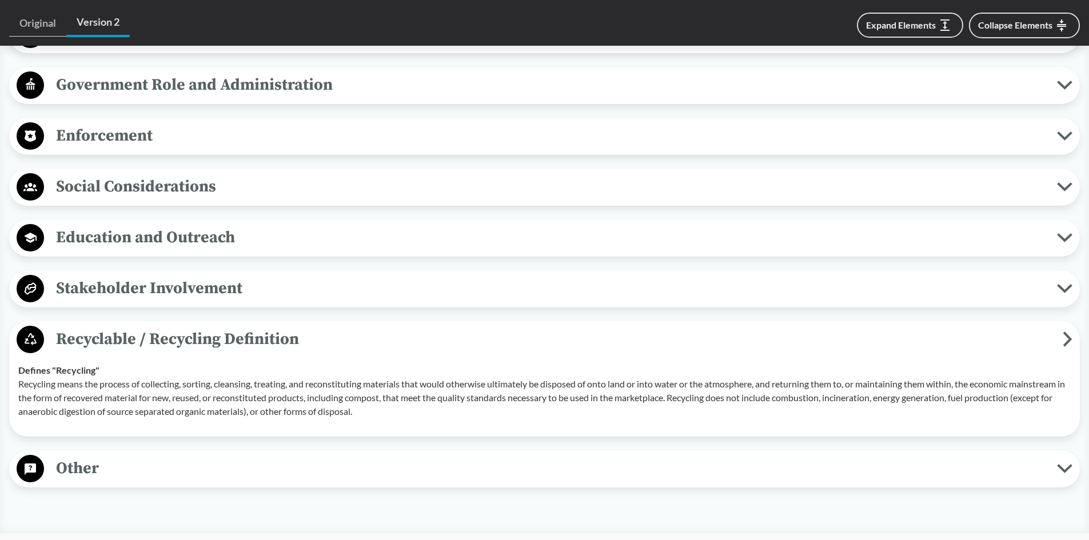
click at [111, 332] on span "Recyclable / Recycling Definition" at bounding box center [553, 340] width 1019 height 26
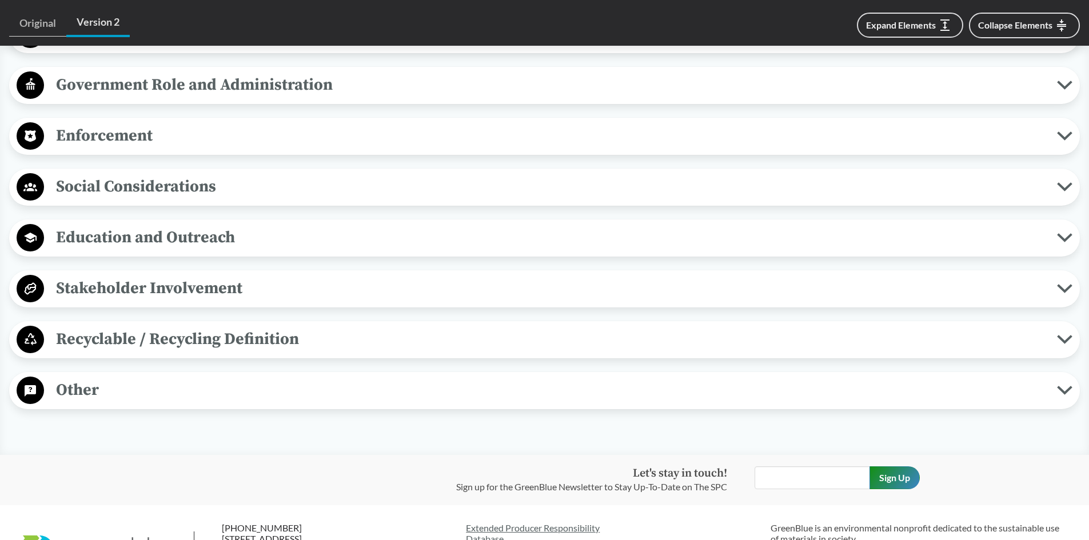
click at [74, 390] on span "Other" at bounding box center [550, 390] width 1013 height 26
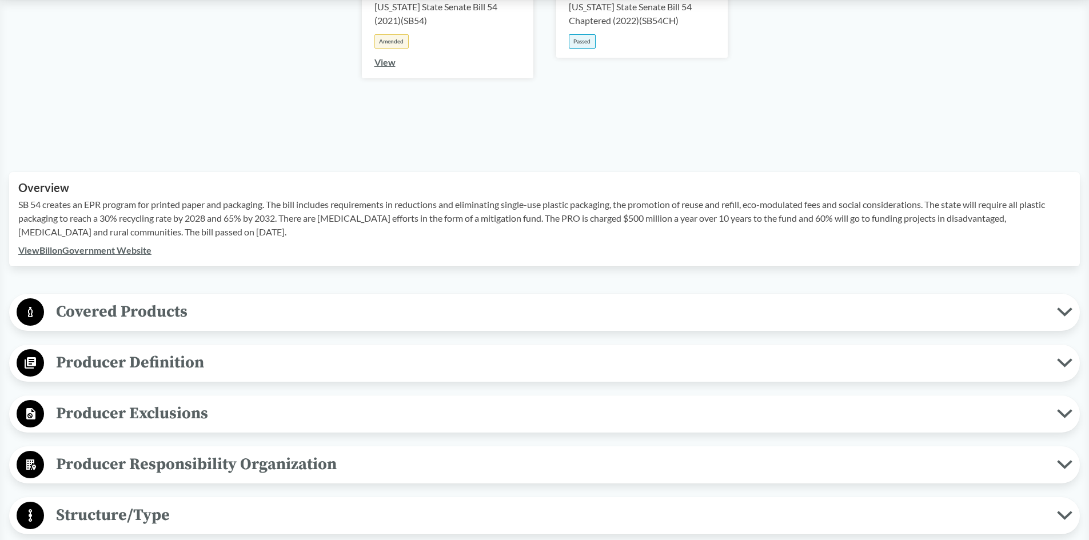
scroll to position [0, 0]
